Goal: Transaction & Acquisition: Download file/media

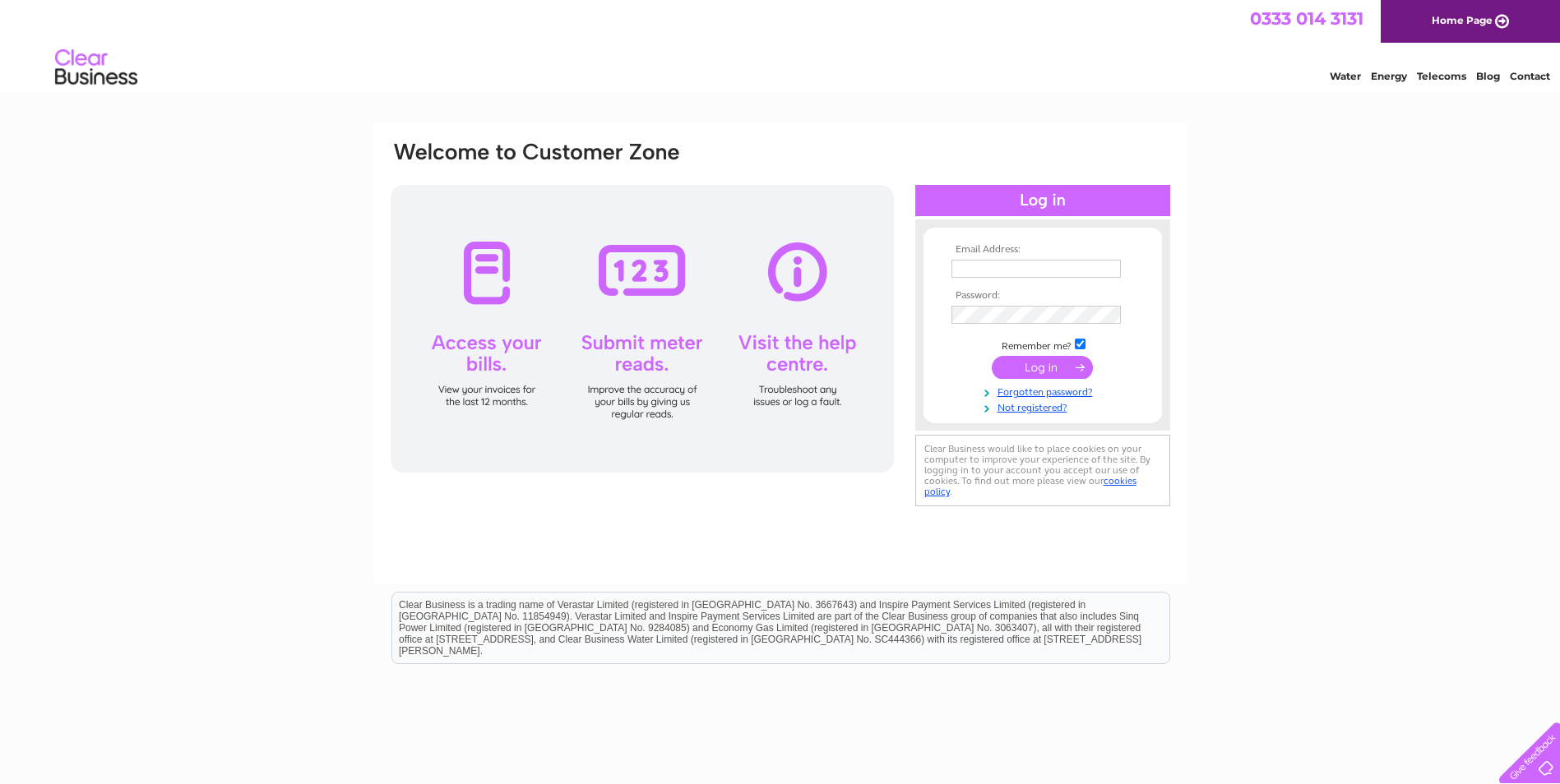
drag, startPoint x: 0, startPoint y: 0, endPoint x: 1002, endPoint y: 272, distance: 1038.3
click at [1002, 272] on input "text" at bounding box center [1035, 269] width 169 height 18
type input "dmacds@hotmail.com"
click at [991, 358] on input "submit" at bounding box center [1041, 369] width 101 height 23
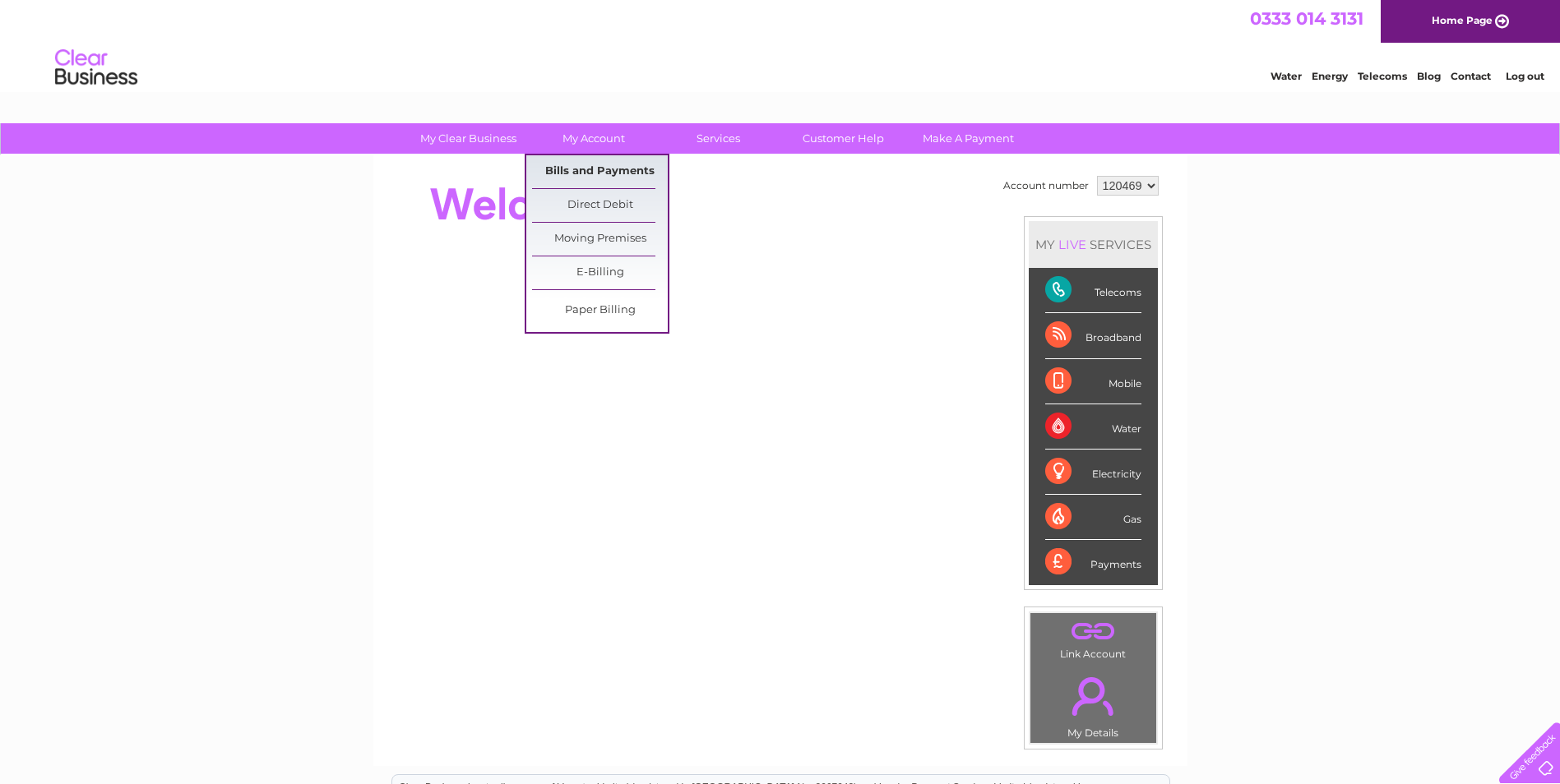
click at [597, 168] on link "Bills and Payments" at bounding box center [600, 172] width 136 height 33
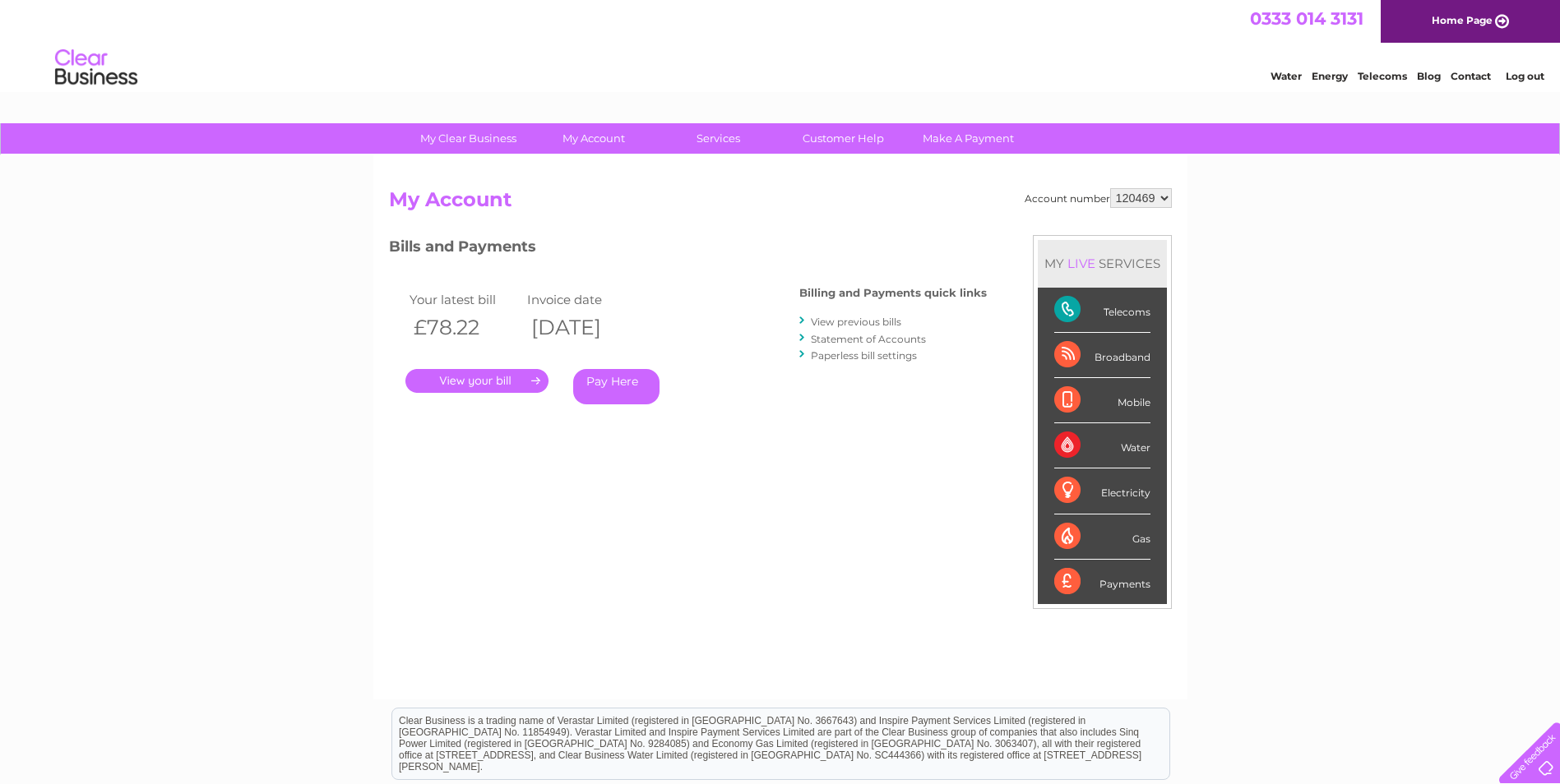
click at [474, 387] on link "." at bounding box center [477, 381] width 143 height 24
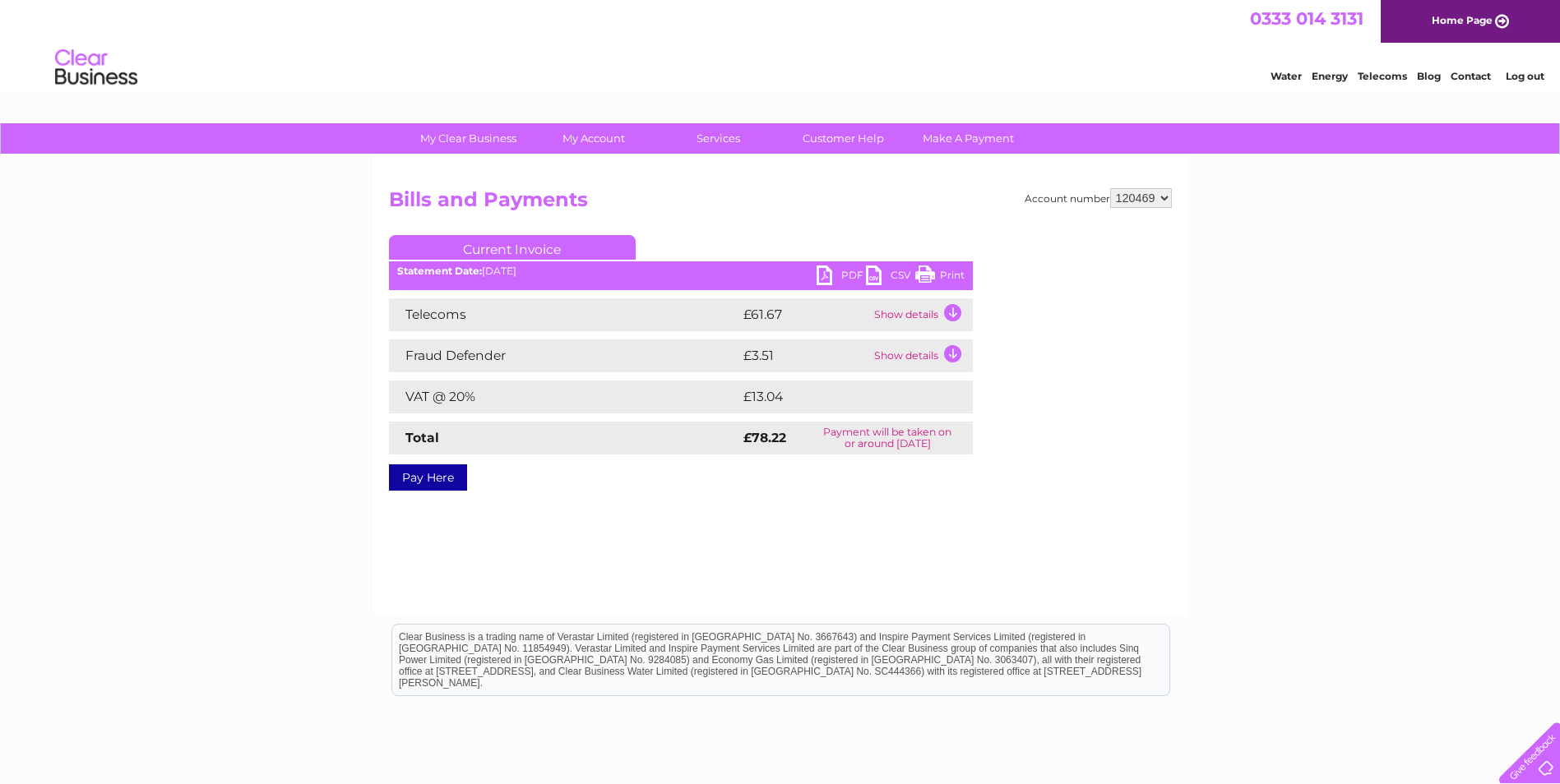
click at [820, 278] on link "PDF" at bounding box center [840, 278] width 49 height 24
drag, startPoint x: 1523, startPoint y: 74, endPoint x: 1512, endPoint y: 84, distance: 14.9
click at [1523, 74] on link "Log out" at bounding box center [1524, 76] width 39 height 12
